Goal: Transaction & Acquisition: Purchase product/service

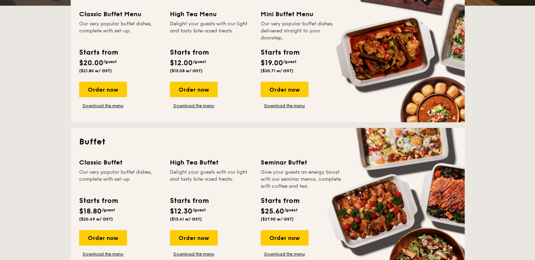
scroll to position [211, 0]
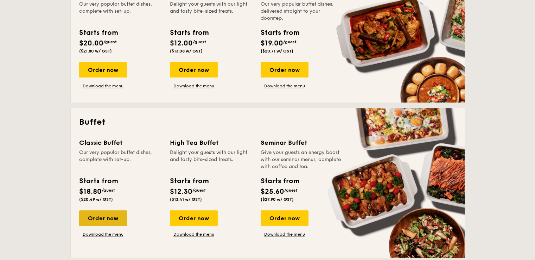
click at [100, 223] on div "Order now" at bounding box center [103, 217] width 48 height 15
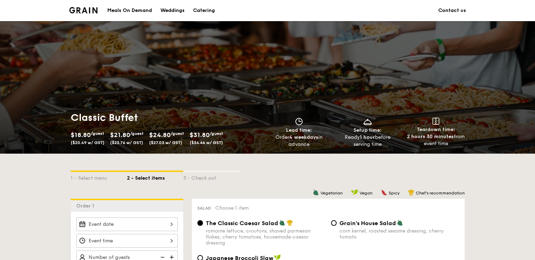
scroll to position [70, 0]
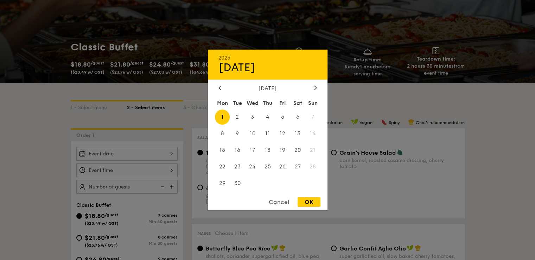
click at [152, 152] on div "2025 Sep [DATE] Tue Wed Thu Fri Sat Sun 1 2 3 4 5 6 7 8 9 10 11 12 13 14 15 16 …" at bounding box center [126, 154] width 101 height 14
click at [269, 118] on span "4" at bounding box center [267, 116] width 15 height 15
click at [311, 203] on div "OK" at bounding box center [309, 202] width 23 height 10
type input "[DATE]"
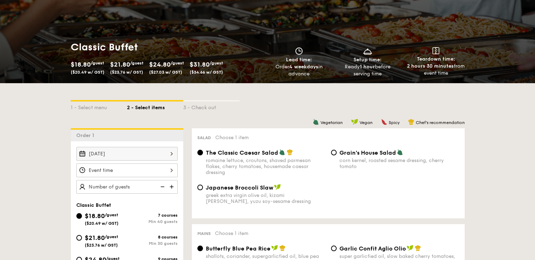
click at [170, 171] on div at bounding box center [126, 170] width 101 height 14
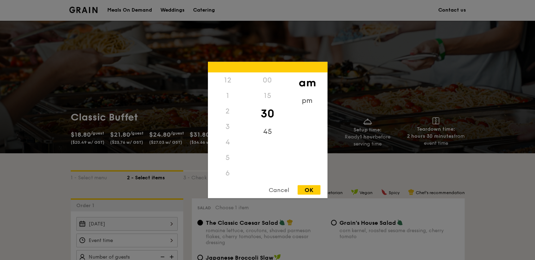
scroll to position [0, 0]
click at [230, 82] on div "12" at bounding box center [228, 79] width 40 height 15
click at [228, 80] on div "12" at bounding box center [228, 79] width 40 height 15
click at [304, 102] on div "pm" at bounding box center [308, 103] width 40 height 20
click at [230, 81] on div "12" at bounding box center [228, 82] width 40 height 20
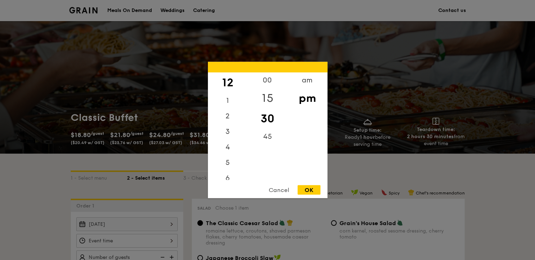
click at [270, 96] on div "15" at bounding box center [268, 98] width 40 height 20
click at [309, 187] on div "OK" at bounding box center [309, 190] width 23 height 10
type input "12:15PM"
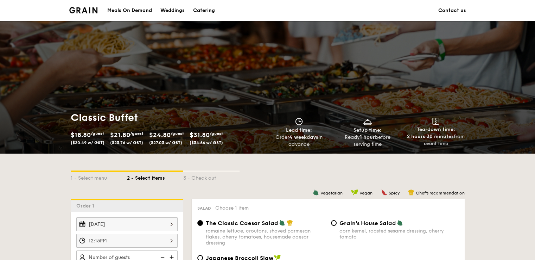
scroll to position [141, 0]
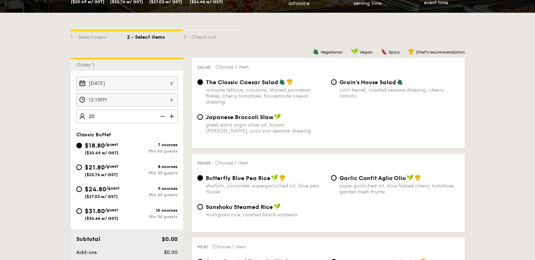
click at [127, 161] on div "$18.80 /guest ($20.49 w/ GST) 7 courses Min 40 guests $21.80 /guest ($23.76 w/ …" at bounding box center [127, 183] width 107 height 87
click at [163, 116] on img at bounding box center [162, 115] width 11 height 13
type input "40 guests"
click at [137, 154] on div "$18.80 /guest ($20.49 w/ GST) 7 courses Min 40 guests" at bounding box center [126, 147] width 101 height 15
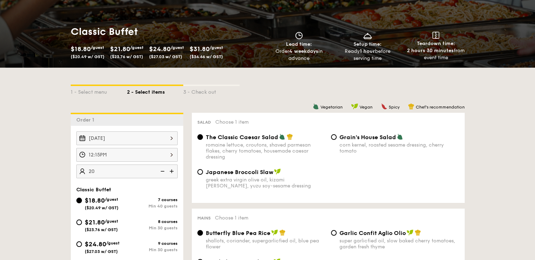
scroll to position [35, 0]
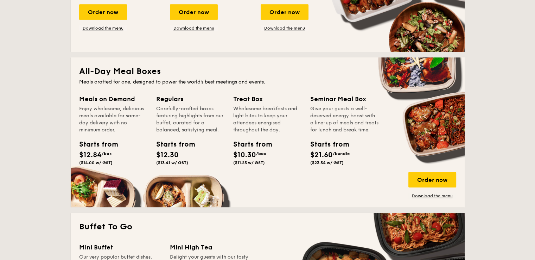
scroll to position [558, 0]
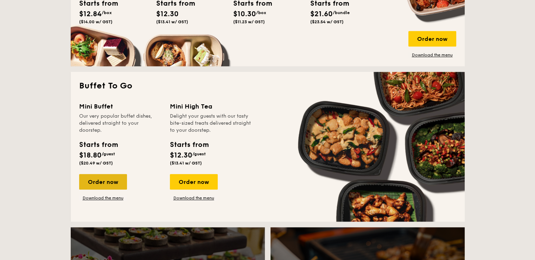
click at [110, 182] on div "Order now" at bounding box center [103, 181] width 48 height 15
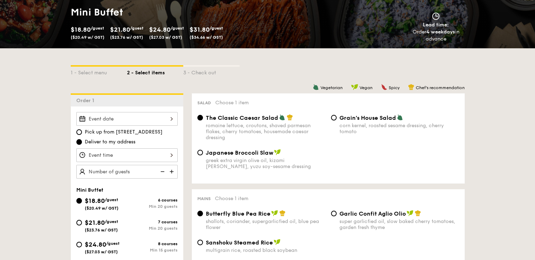
scroll to position [106, 0]
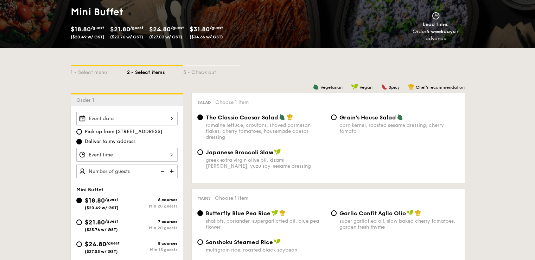
click at [148, 120] on div at bounding box center [126, 119] width 101 height 14
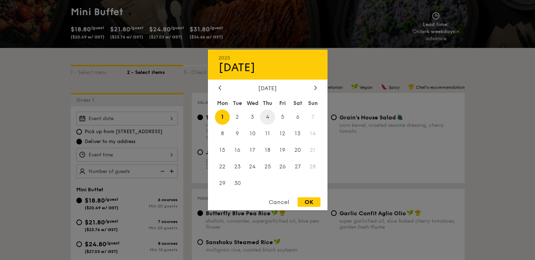
click at [270, 118] on span "4" at bounding box center [267, 116] width 15 height 15
click at [310, 203] on div "OK" at bounding box center [309, 202] width 23 height 10
type input "[DATE]"
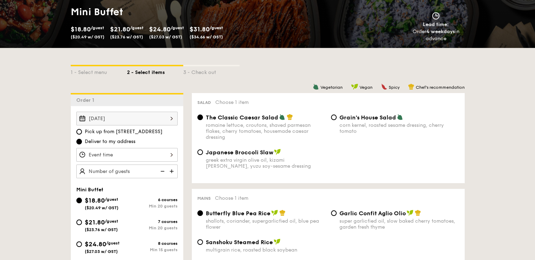
click at [159, 156] on div at bounding box center [126, 155] width 101 height 14
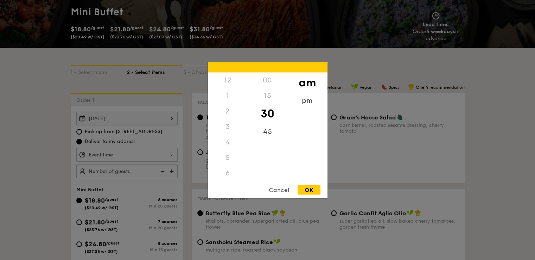
scroll to position [77, 0]
click at [308, 102] on div "pm" at bounding box center [308, 103] width 40 height 20
click at [232, 83] on div "12" at bounding box center [228, 82] width 40 height 20
click at [268, 97] on div "15" at bounding box center [268, 98] width 40 height 20
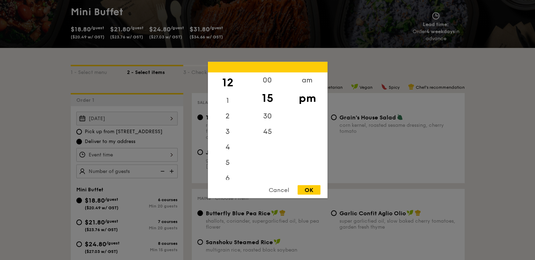
click at [305, 190] on div "OK" at bounding box center [309, 190] width 23 height 10
type input "12:15PM"
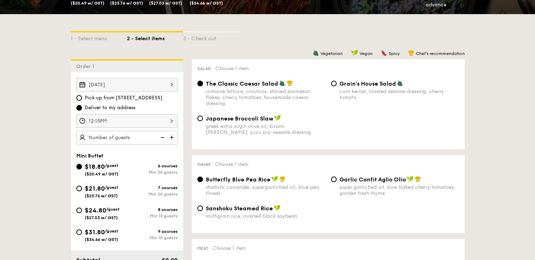
scroll to position [176, 0]
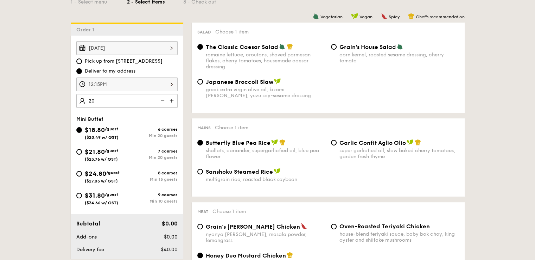
type input "20 guests"
click at [138, 116] on div "Mini Buffet" at bounding box center [126, 119] width 101 height 6
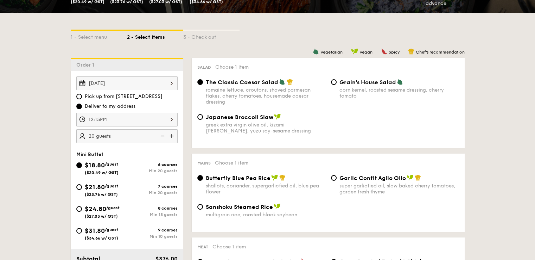
scroll to position [211, 0]
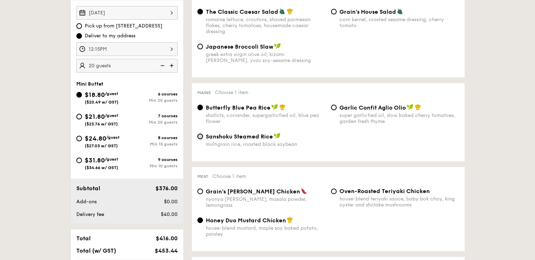
click at [200, 137] on input "Sanshoku Steamed Rice multigrain rice, roasted black soybean" at bounding box center [200, 136] width 6 height 6
radio input "true"
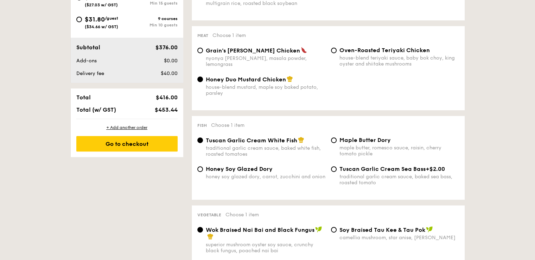
scroll to position [422, 0]
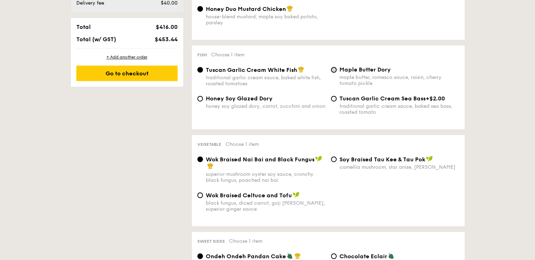
click at [334, 70] on input "Maple Butter Dory maple butter, romesco sauce, raisin, cherry tomato pickle" at bounding box center [334, 70] width 6 height 6
radio input "true"
click at [197, 199] on div "Wok Braised Celtuce and Tofu black fungus, diced carrot, goji [PERSON_NAME], su…" at bounding box center [262, 201] width 134 height 20
click at [200, 198] on input "Wok Braised Celtuce and Tofu black fungus, diced carrot, goji [PERSON_NAME], su…" at bounding box center [200, 195] width 6 height 6
radio input "true"
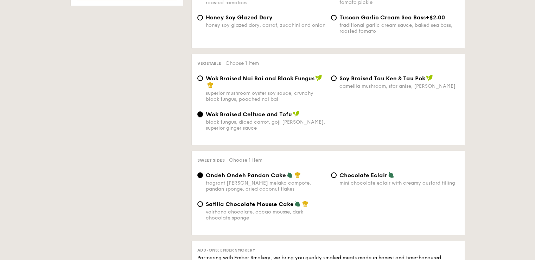
scroll to position [563, 0]
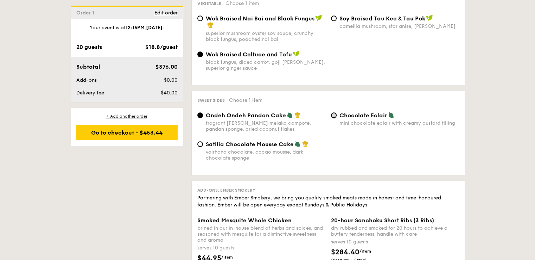
click at [332, 118] on input "Chocolate Eclair mini chocolate eclair with creamy custard filling" at bounding box center [334, 115] width 6 height 6
radio input "true"
click at [198, 118] on input "Ondeh Ondeh Pandan Cake fragrant [PERSON_NAME] melaka compote, pandan sponge, d…" at bounding box center [200, 115] width 6 height 6
radio input "true"
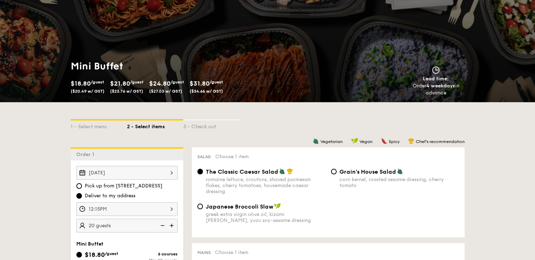
scroll to position [106, 0]
